Goal: Task Accomplishment & Management: Use online tool/utility

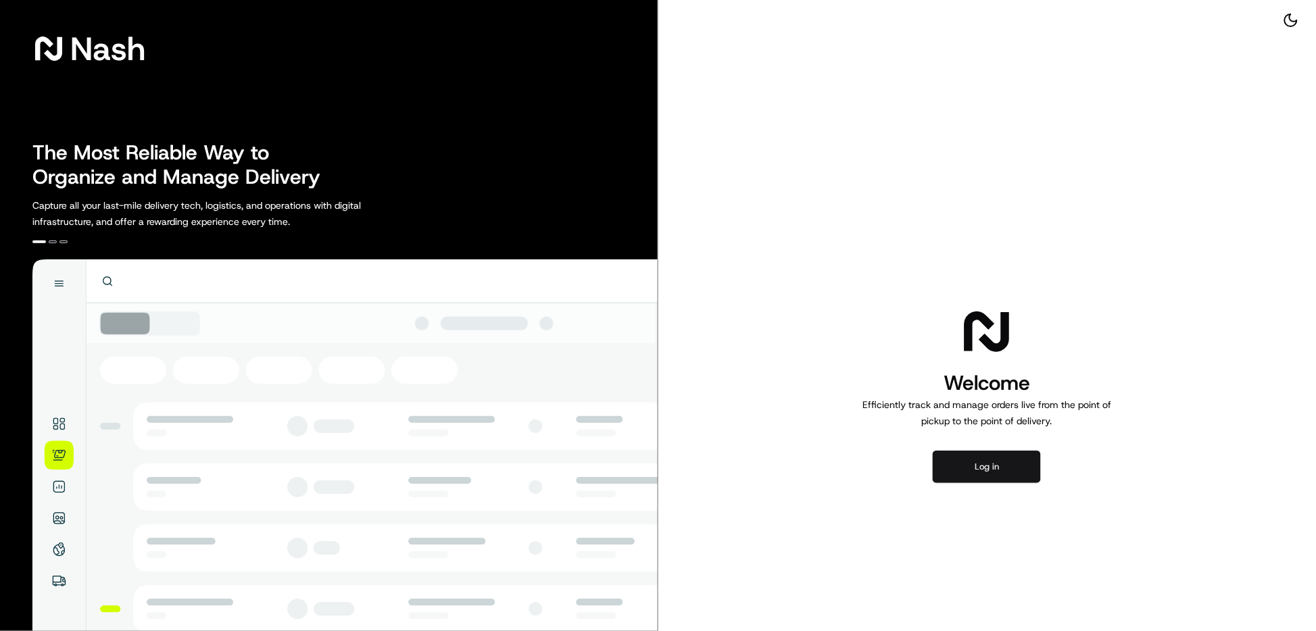
click at [979, 474] on button "Log in" at bounding box center [987, 467] width 108 height 32
